Goal: Information Seeking & Learning: Learn about a topic

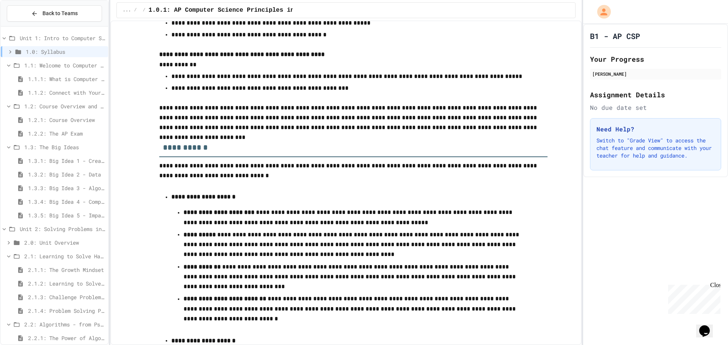
scroll to position [758, 0]
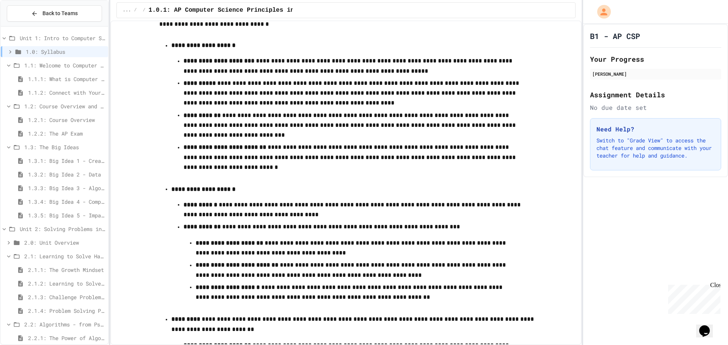
click at [63, 252] on div "2.1: Learning to Solve Hard Problems" at bounding box center [54, 256] width 107 height 11
click at [71, 258] on span "2.1: Learning to Solve Hard Problems" at bounding box center [64, 257] width 81 height 8
click at [71, 267] on span "2.1.1: The Growth Mindset" at bounding box center [66, 270] width 77 height 8
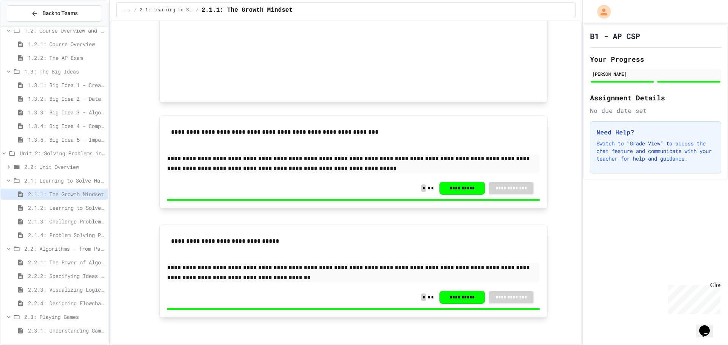
scroll to position [114, 0]
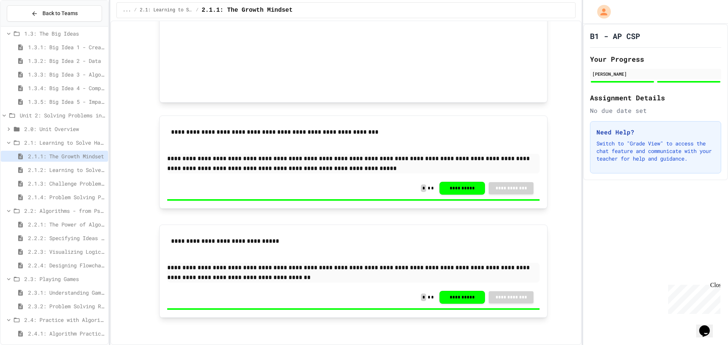
click at [82, 168] on span "2.1.2: Learning to Solve Hard Problems" at bounding box center [66, 170] width 77 height 8
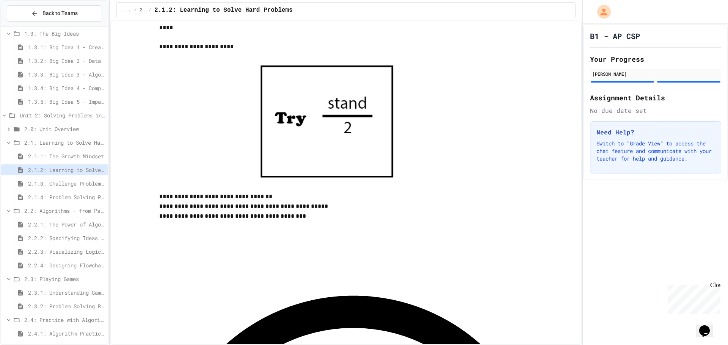
scroll to position [914, 0]
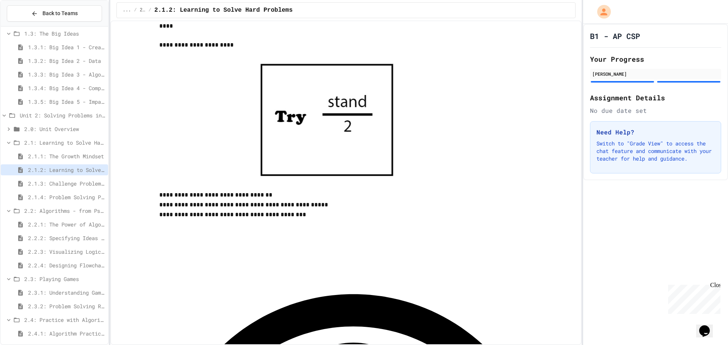
click at [70, 185] on span "2.1.3: Challenge Problem - The Bridge" at bounding box center [66, 184] width 77 height 8
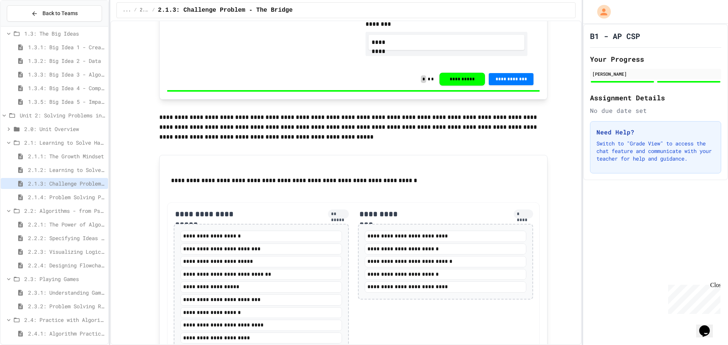
scroll to position [782, 0]
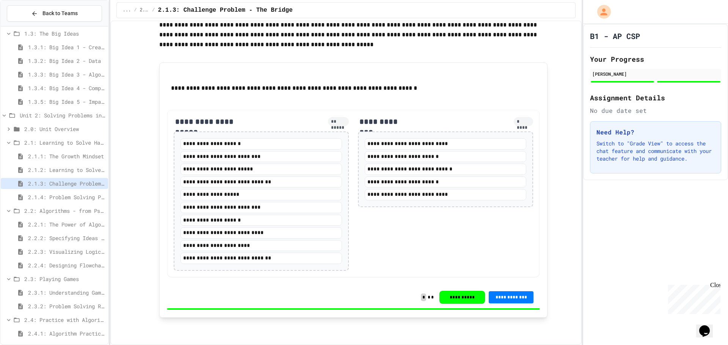
click at [72, 193] on span "2.1.4: Problem Solving Practice" at bounding box center [66, 197] width 77 height 8
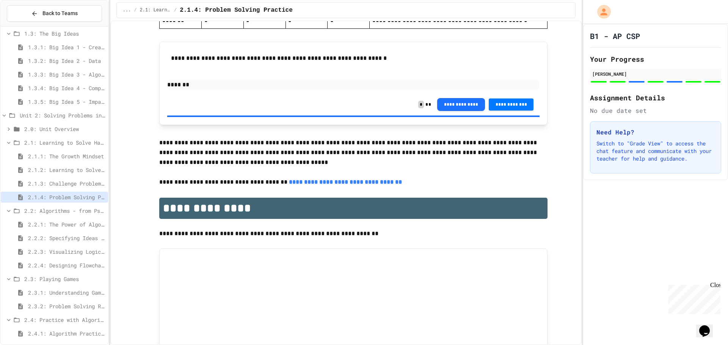
scroll to position [1776, 0]
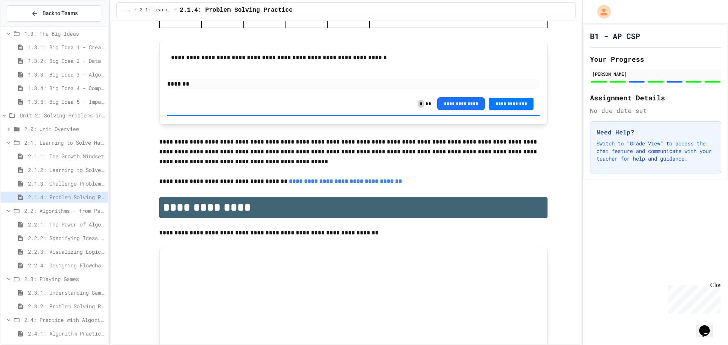
click at [70, 226] on span "2.2.1: The Power of Algorithms" at bounding box center [66, 225] width 77 height 8
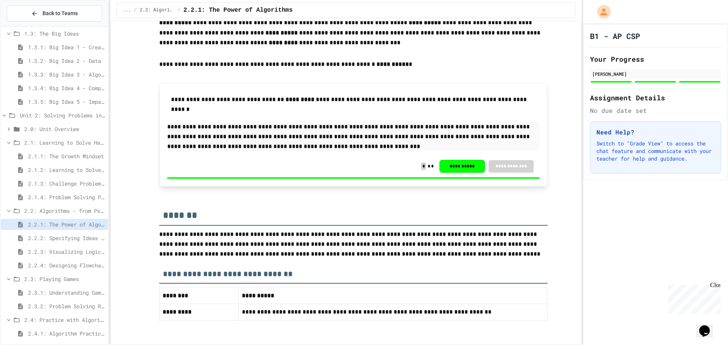
scroll to position [1471, 0]
click at [87, 237] on span "2.2.2: Specifying Ideas with Pseudocode" at bounding box center [66, 238] width 77 height 8
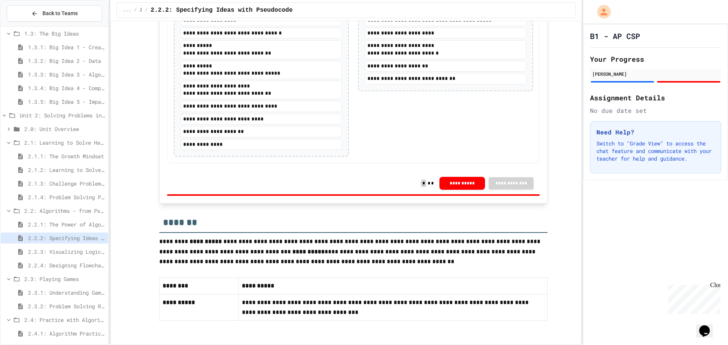
scroll to position [1508, 0]
click at [60, 252] on span "2.2.3: Visualizing Logic with Flowcharts" at bounding box center [66, 252] width 77 height 8
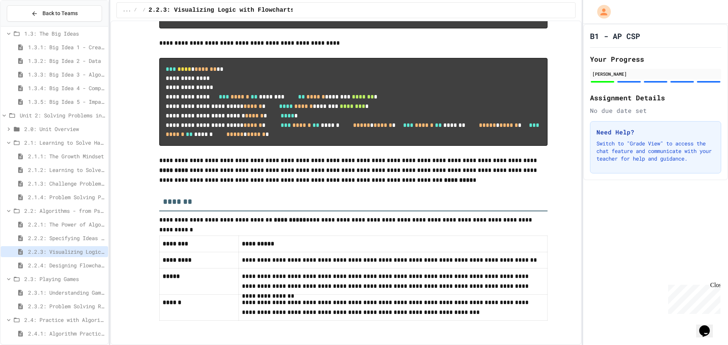
scroll to position [3645, 0]
click at [90, 267] on span "2.2.4: Designing Flowcharts" at bounding box center [66, 266] width 77 height 8
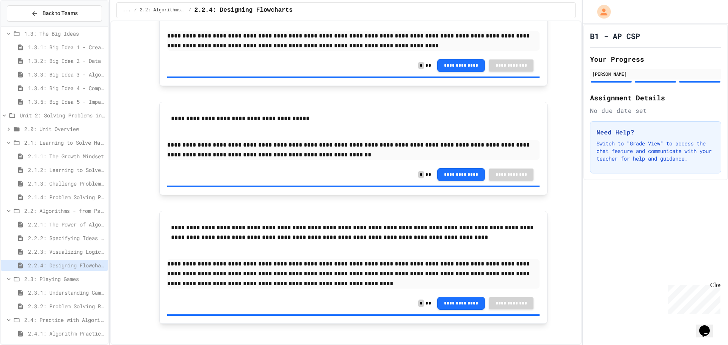
scroll to position [835, 0]
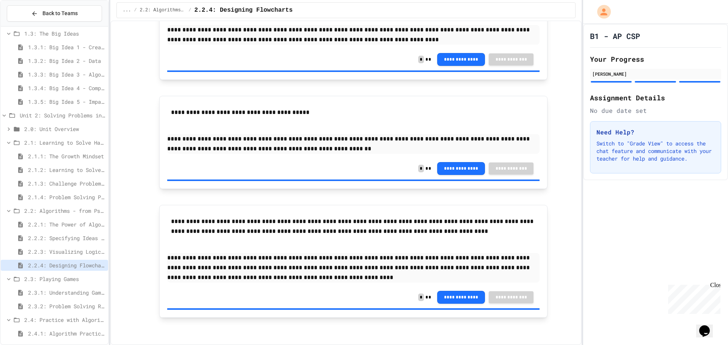
click at [54, 297] on div "2.3.1: Understanding Games with Flowcharts" at bounding box center [54, 292] width 107 height 11
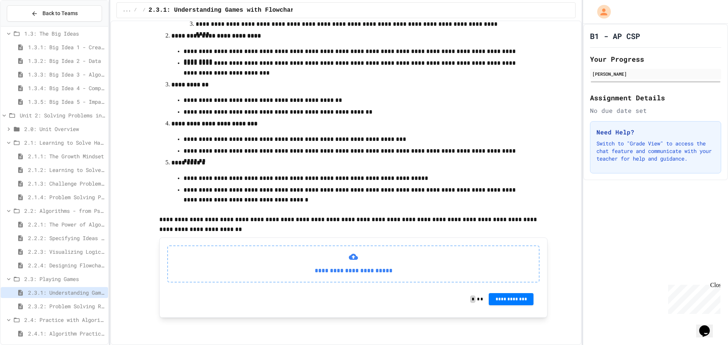
scroll to position [206, 0]
click at [82, 262] on span "2.2.4: Designing Flowcharts" at bounding box center [66, 266] width 77 height 8
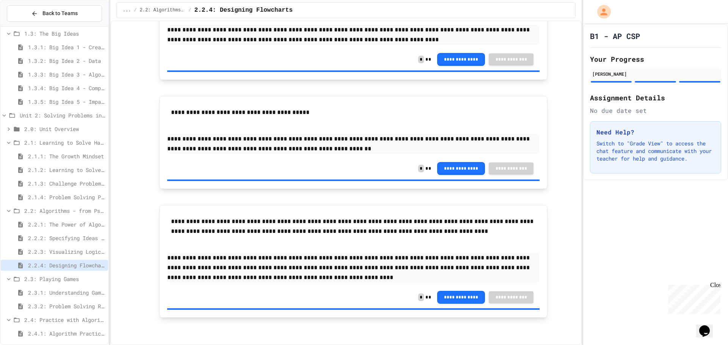
scroll to position [835, 0]
click at [77, 248] on span "2.2.3: Visualizing Logic with Flowcharts" at bounding box center [66, 252] width 77 height 8
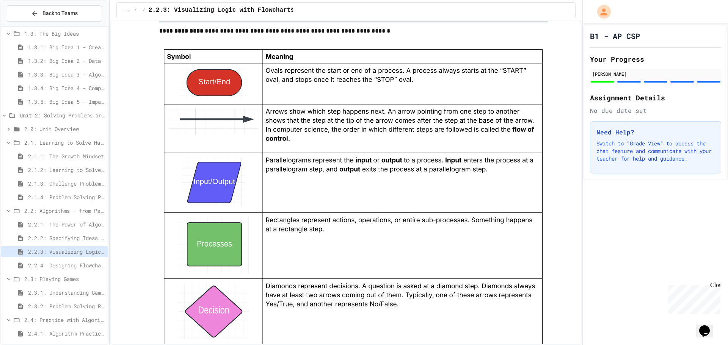
scroll to position [683, 0]
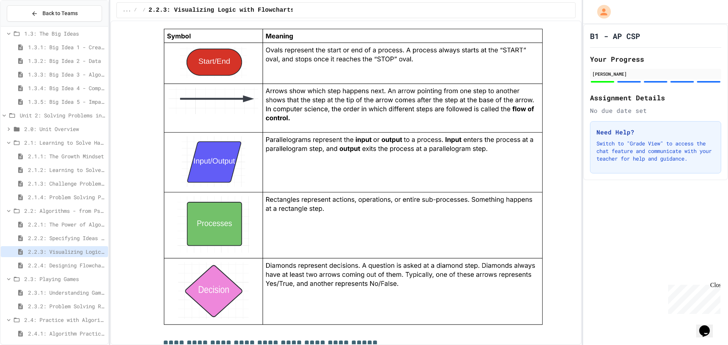
click at [74, 263] on span "2.2.4: Designing Flowcharts" at bounding box center [66, 266] width 77 height 8
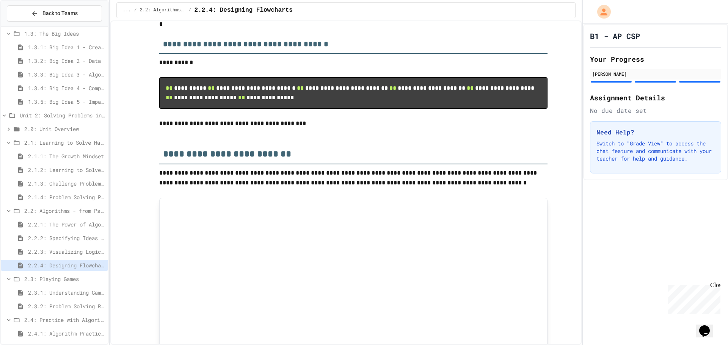
scroll to position [265, 0]
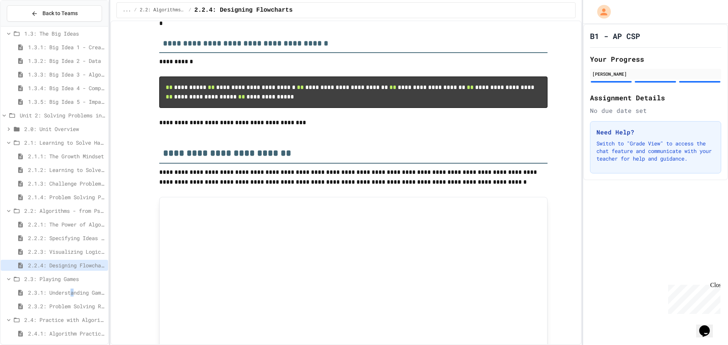
click at [74, 297] on span "2.3.1: Understanding Games with Flowcharts" at bounding box center [66, 293] width 77 height 8
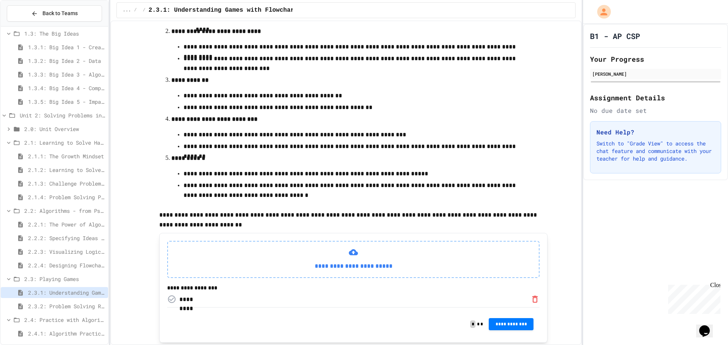
scroll to position [239, 0]
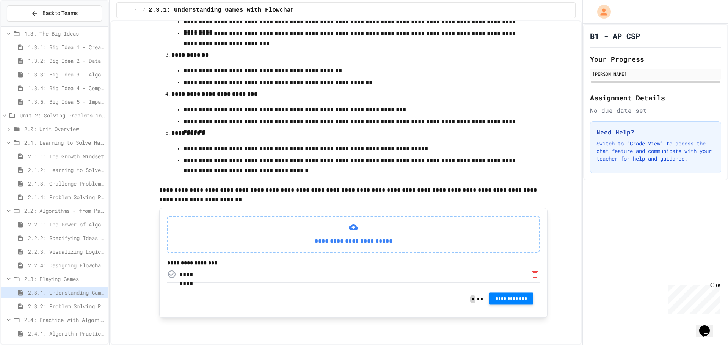
click at [511, 299] on span "**********" at bounding box center [511, 299] width 33 height 6
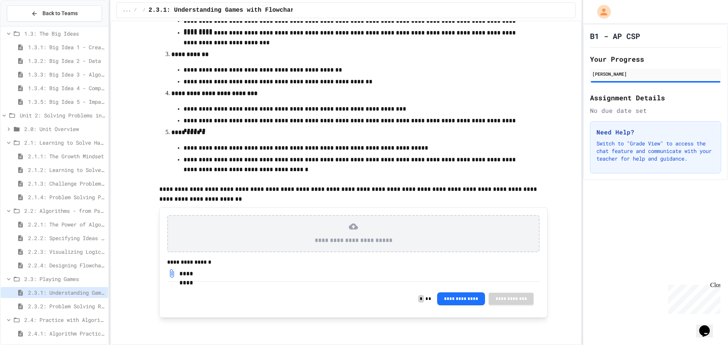
click at [186, 275] on div "*********" at bounding box center [191, 274] width 24 height 9
click at [187, 275] on div "*********" at bounding box center [191, 274] width 24 height 9
click at [188, 274] on div "*********" at bounding box center [191, 274] width 24 height 9
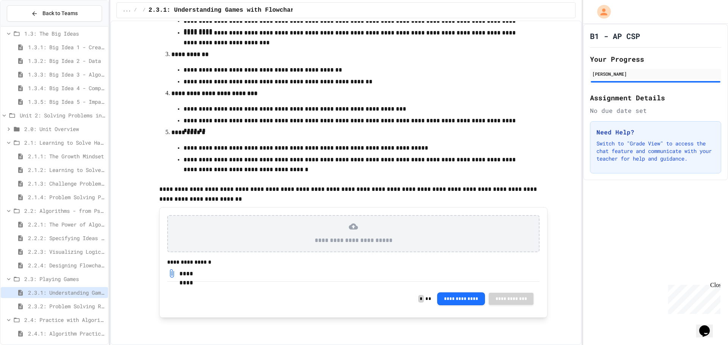
click at [194, 272] on div "*********" at bounding box center [191, 274] width 24 height 9
click at [171, 274] on icon "Download" at bounding box center [171, 273] width 9 height 9
click at [66, 306] on span "2.3.2: Problem Solving Reflection" at bounding box center [66, 307] width 77 height 8
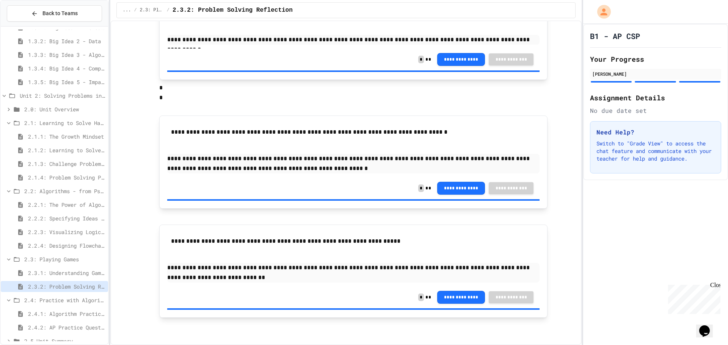
scroll to position [144, 0]
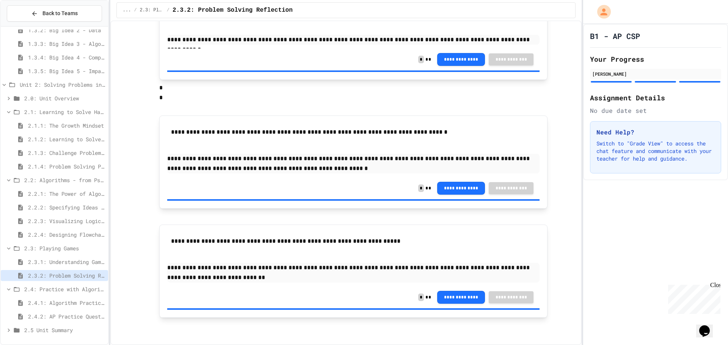
click at [67, 299] on span "2.4.1: Algorithm Practice Exercises" at bounding box center [66, 303] width 77 height 8
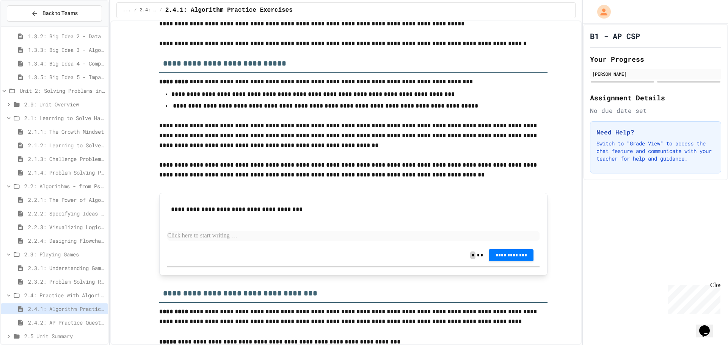
scroll to position [76, 0]
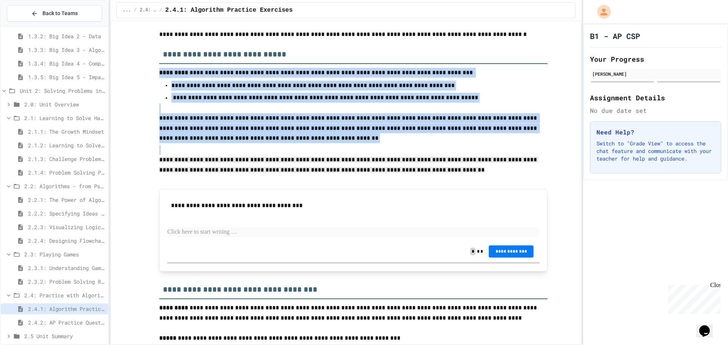
drag, startPoint x: 149, startPoint y: 73, endPoint x: 421, endPoint y: 176, distance: 289.9
copy div "**********"
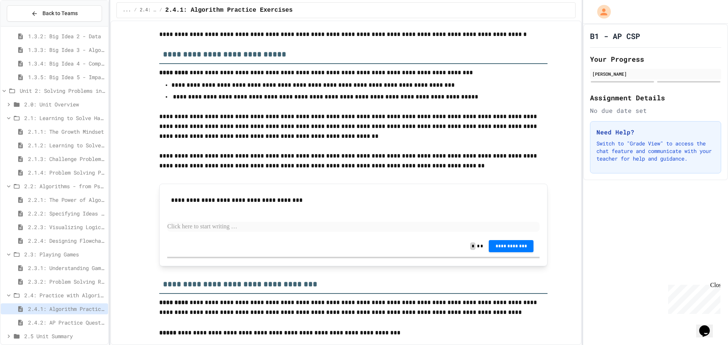
click at [224, 232] on div "**********" at bounding box center [353, 214] width 372 height 44
click at [220, 225] on p at bounding box center [353, 227] width 372 height 10
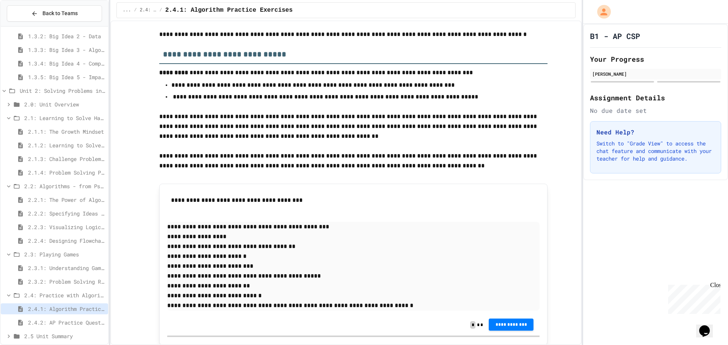
click at [500, 328] on button "**********" at bounding box center [511, 325] width 45 height 12
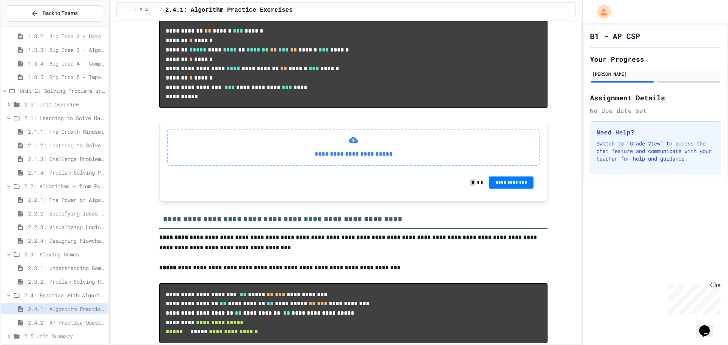
scroll to position [720, 0]
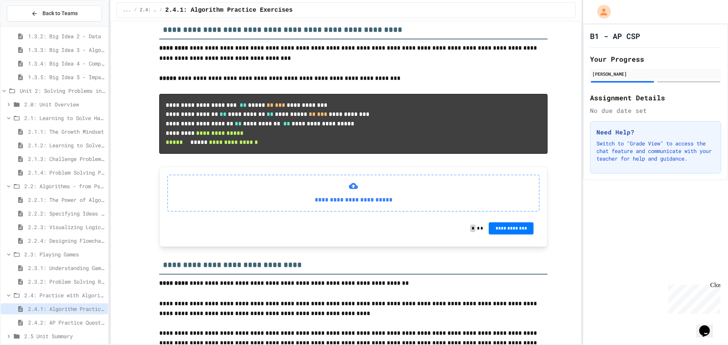
click at [77, 227] on span "2.2.3: Visualizing Logic with Flowcharts" at bounding box center [66, 227] width 77 height 8
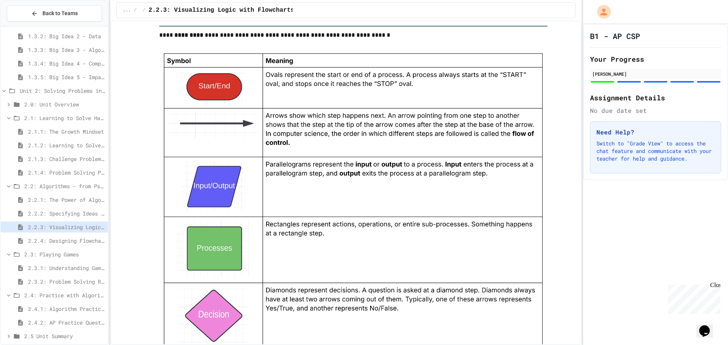
scroll to position [645, 0]
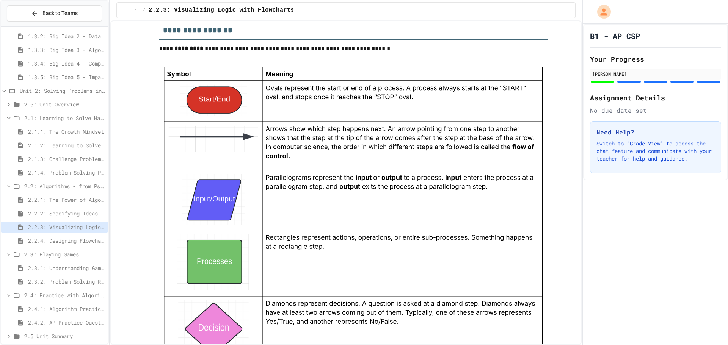
click at [54, 308] on span "2.4.1: Algorithm Practice Exercises" at bounding box center [66, 309] width 77 height 8
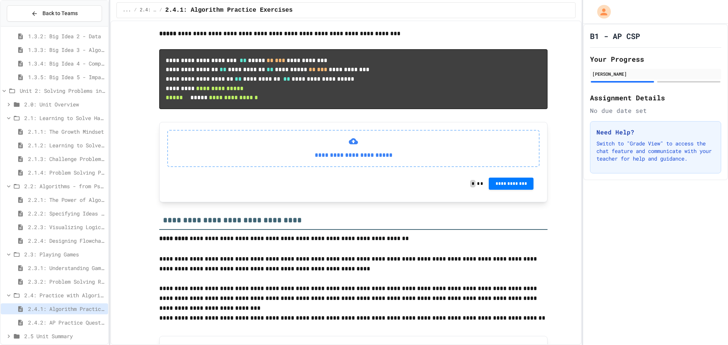
scroll to position [796, 0]
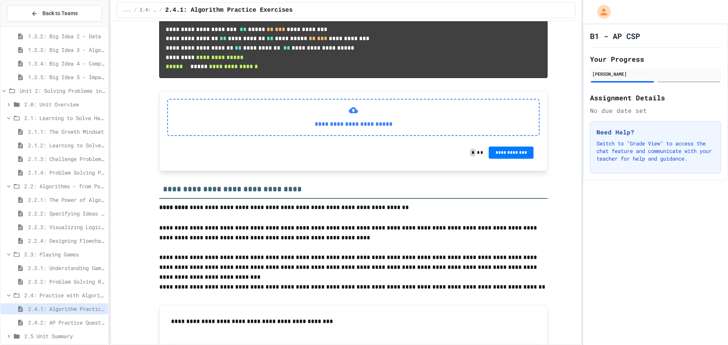
click at [351, 136] on div "**********" at bounding box center [353, 117] width 372 height 37
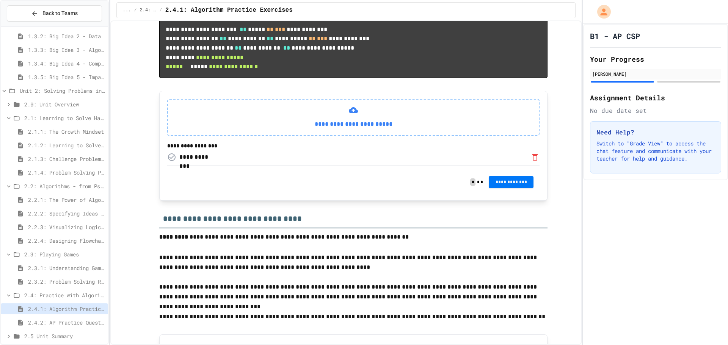
click at [521, 185] on span "**********" at bounding box center [511, 182] width 33 height 6
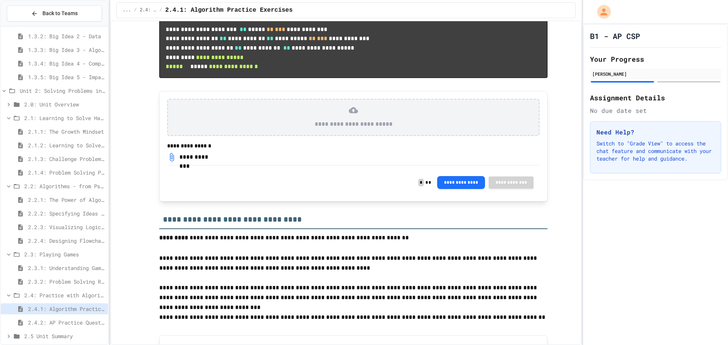
click at [175, 162] on icon "Download" at bounding box center [171, 157] width 9 height 9
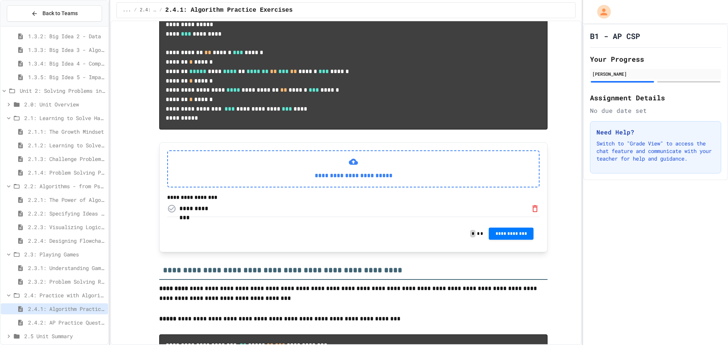
scroll to position [521, 0]
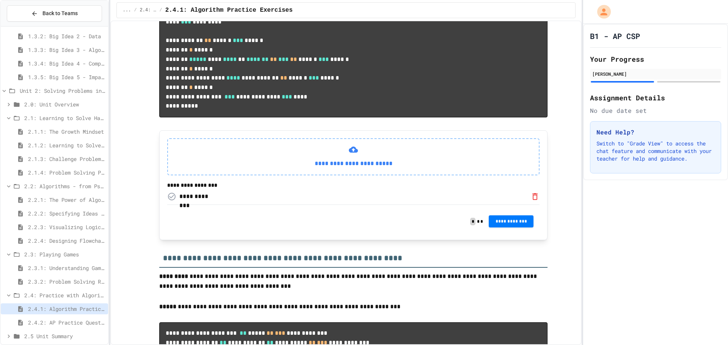
click at [496, 224] on span "**********" at bounding box center [511, 221] width 33 height 6
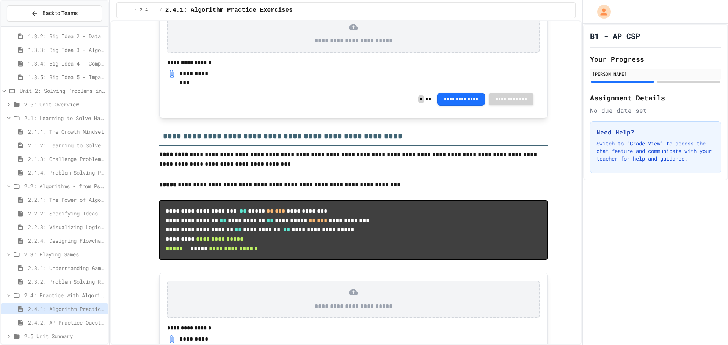
scroll to position [645, 0]
click at [169, 78] on icon "Download" at bounding box center [171, 73] width 9 height 9
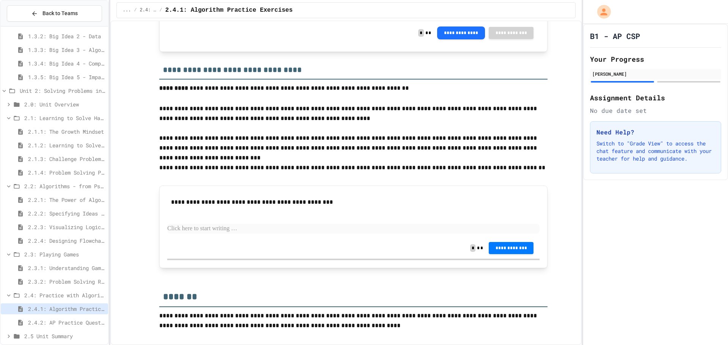
scroll to position [1086, 0]
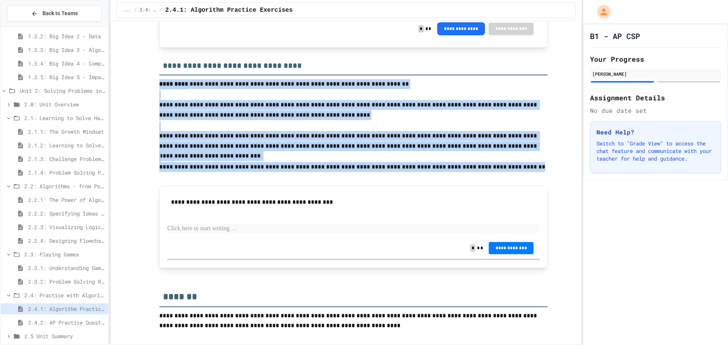
drag, startPoint x: 509, startPoint y: 167, endPoint x: 155, endPoint y: 82, distance: 363.4
copy div "**********"
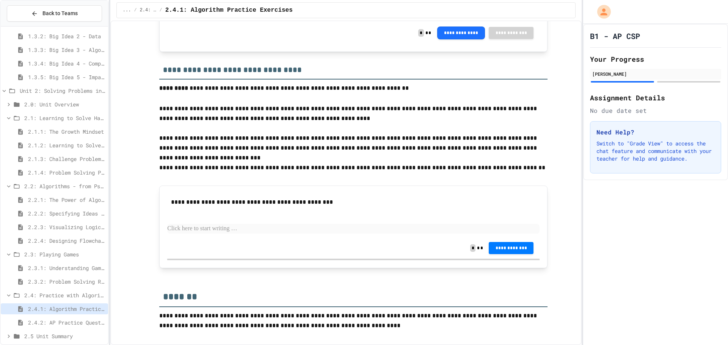
click at [68, 267] on span "2.3.1: Understanding Games with Flowcharts" at bounding box center [66, 268] width 77 height 8
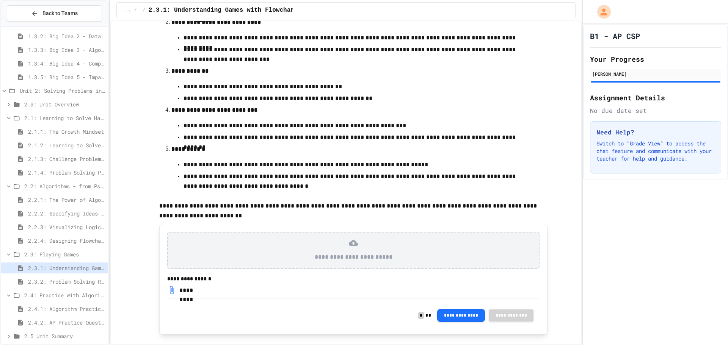
scroll to position [240, 0]
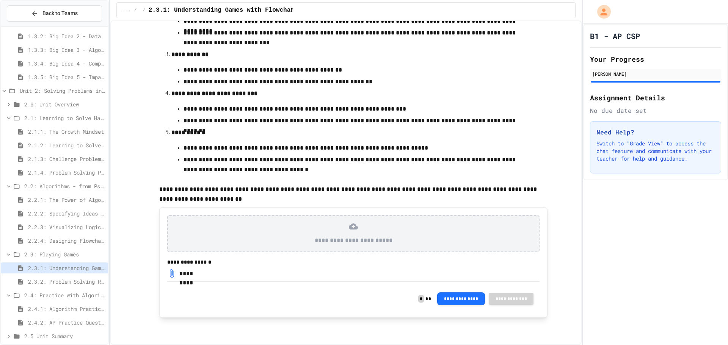
click at [58, 244] on span "2.2.4: Designing Flowcharts" at bounding box center [66, 241] width 77 height 8
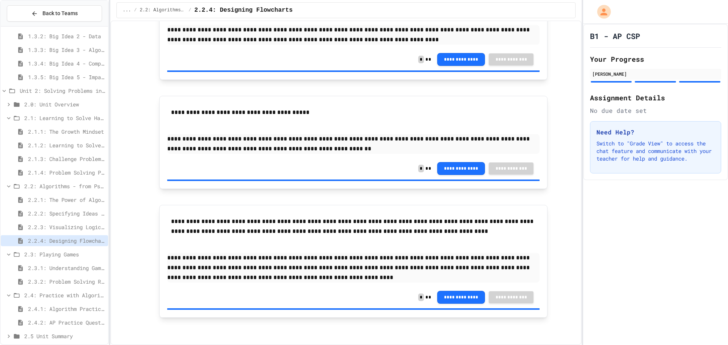
scroll to position [835, 0]
click at [81, 268] on span "2.3.1: Understanding Games with Flowcharts" at bounding box center [66, 268] width 77 height 8
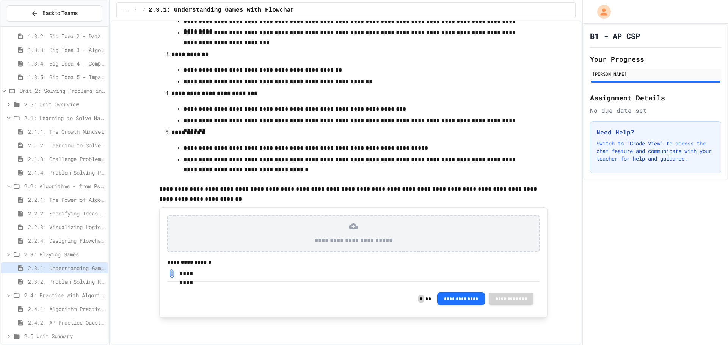
scroll to position [240, 0]
click at [66, 280] on span "2.3.2: Problem Solving Reflection" at bounding box center [66, 282] width 77 height 8
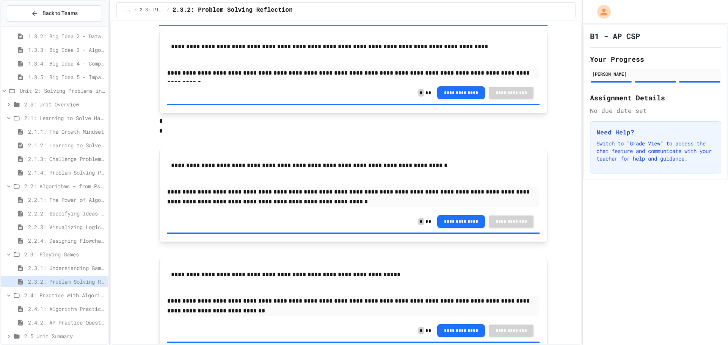
scroll to position [109, 0]
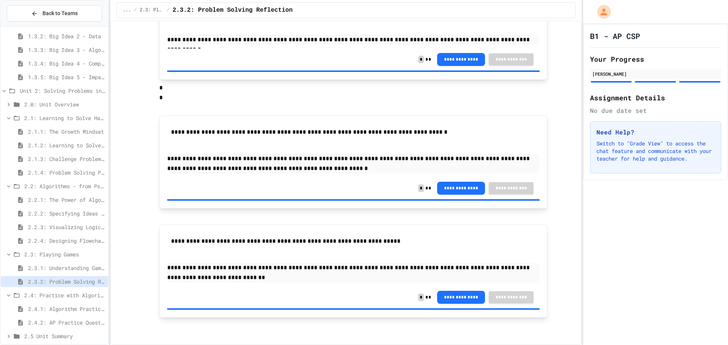
click at [71, 305] on div "2.4.1: Algorithm Practice Exercises" at bounding box center [54, 309] width 107 height 11
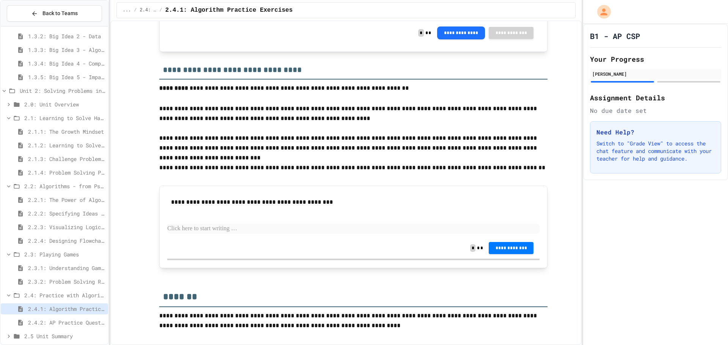
scroll to position [1086, 0]
click at [88, 320] on span "2.4.2: AP Practice Questions" at bounding box center [66, 323] width 77 height 8
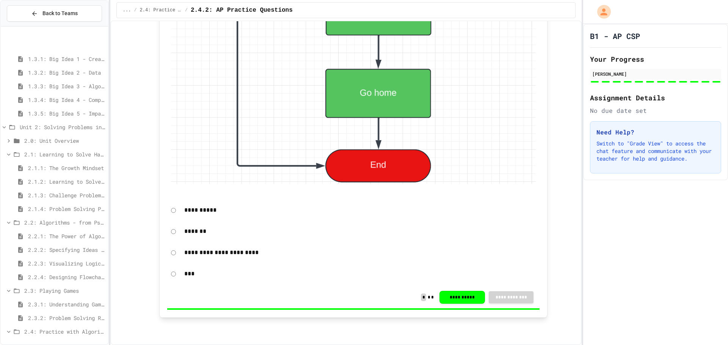
scroll to position [144, 0]
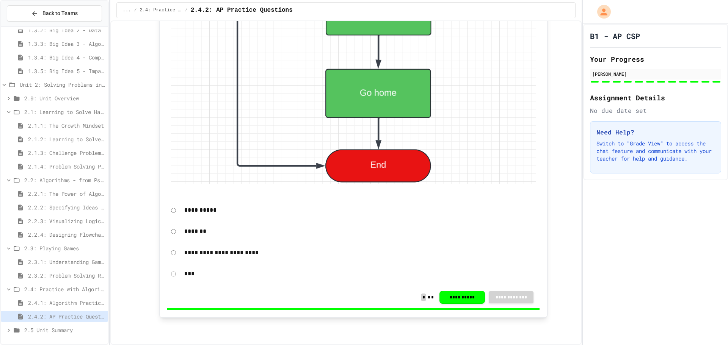
click at [74, 330] on span "2.5 Unit Summary" at bounding box center [64, 330] width 81 height 8
click at [73, 306] on span "2.4.1: Algorithm Practice Exercises" at bounding box center [66, 303] width 77 height 8
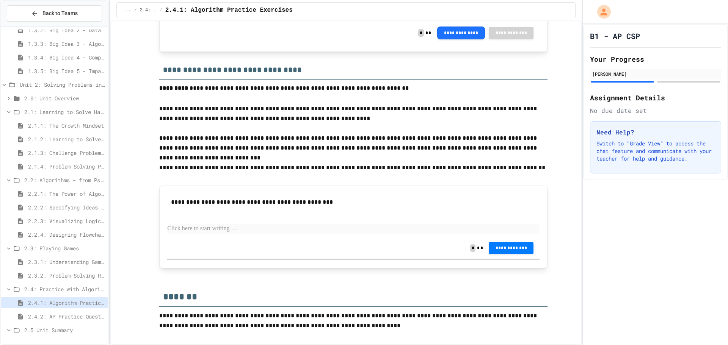
scroll to position [1086, 0]
click at [61, 196] on span "2.2.1: The Power of Algorithms" at bounding box center [66, 194] width 77 height 8
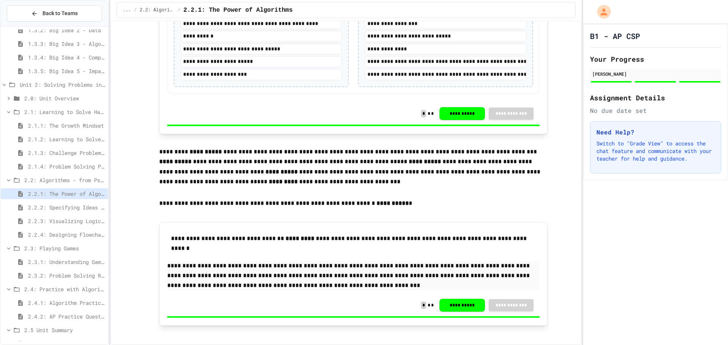
scroll to position [1282, 0]
